Goal: Task Accomplishment & Management: Manage account settings

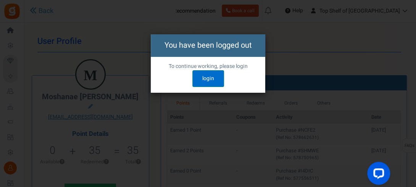
click at [203, 80] on link "login" at bounding box center [208, 78] width 32 height 17
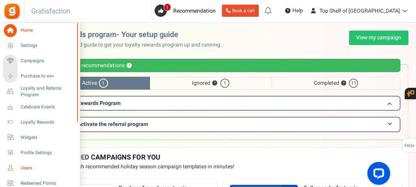
click at [28, 168] on span "Users" at bounding box center [47, 168] width 53 height 6
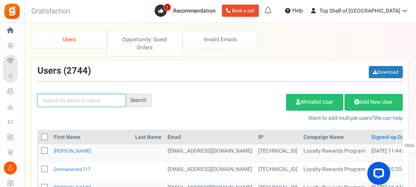
click at [81, 104] on input "text" at bounding box center [81, 100] width 88 height 13
type input "WANDER"
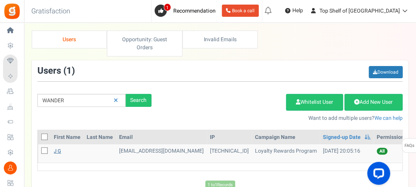
click at [59, 150] on link "J g" at bounding box center [57, 150] width 7 height 7
